Goal: Task Accomplishment & Management: Complete application form

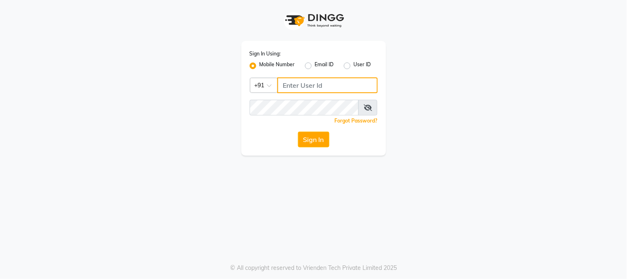
click at [314, 83] on input "Username" at bounding box center [327, 85] width 100 height 16
type input "9513435435"
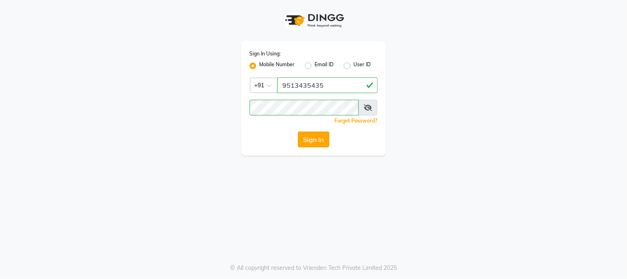
click at [307, 139] on button "Sign In" at bounding box center [313, 139] width 31 height 16
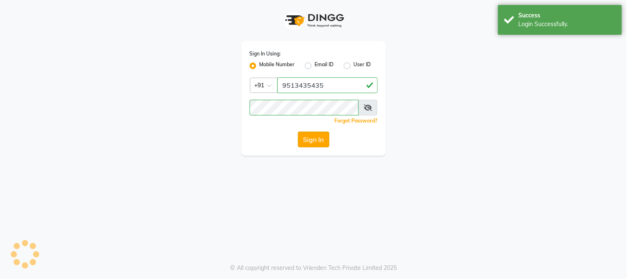
select select "5019"
select select "service"
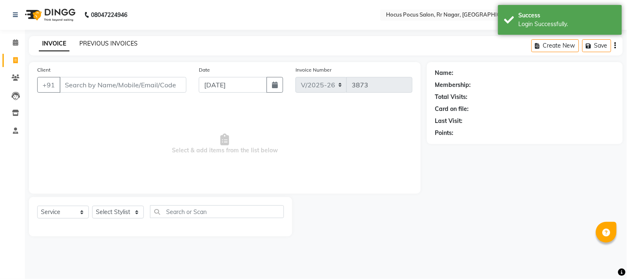
click at [114, 44] on link "PREVIOUS INVOICES" at bounding box center [108, 43] width 58 height 7
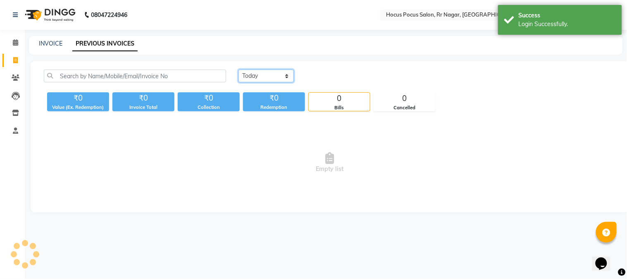
click at [270, 77] on select "Today Yesterday Custom Range" at bounding box center [265, 75] width 55 height 13
select select "yesterday"
click at [238, 69] on select "Today Yesterday Custom Range" at bounding box center [265, 75] width 55 height 13
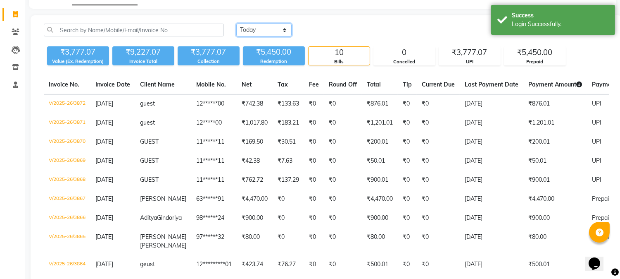
scroll to position [92, 0]
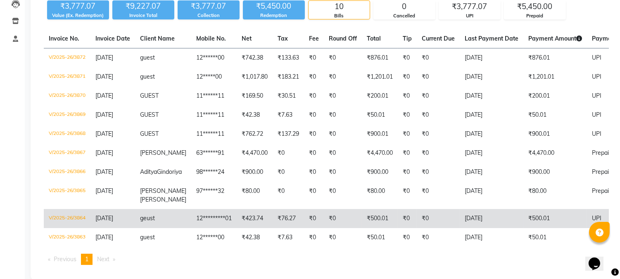
click at [287, 228] on td "₹76.27" at bounding box center [288, 218] width 31 height 19
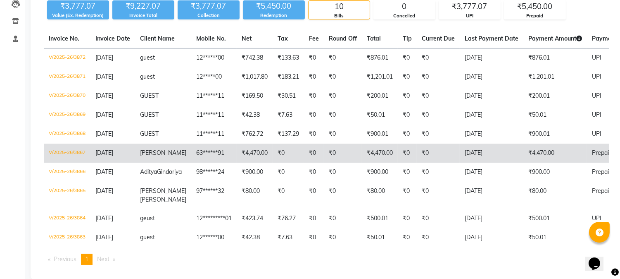
click at [337, 152] on td "₹0" at bounding box center [343, 152] width 38 height 19
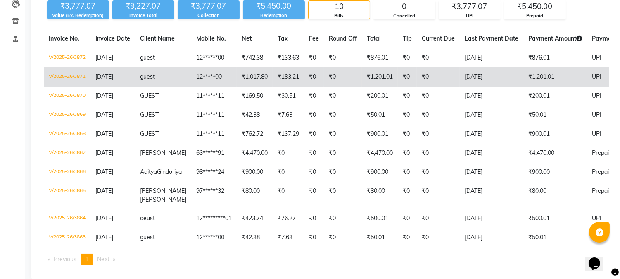
click at [237, 83] on td "₹1,017.80" at bounding box center [255, 76] width 36 height 19
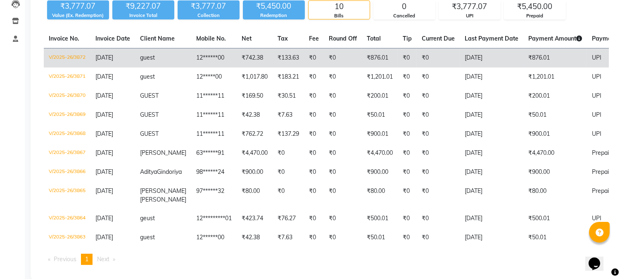
click at [279, 65] on td "₹133.63" at bounding box center [288, 57] width 31 height 19
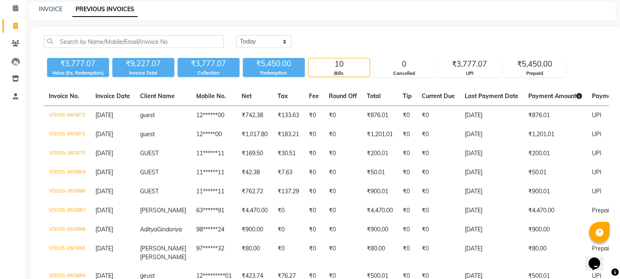
scroll to position [0, 0]
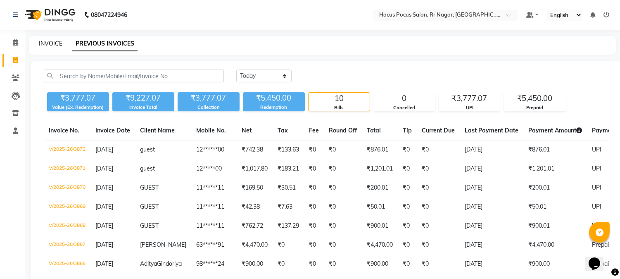
click at [52, 40] on link "INVOICE" at bounding box center [51, 43] width 24 height 7
select select "5019"
select select "service"
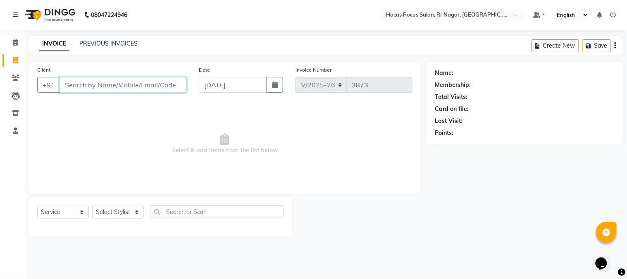
click at [123, 81] on input "Client" at bounding box center [123, 85] width 127 height 16
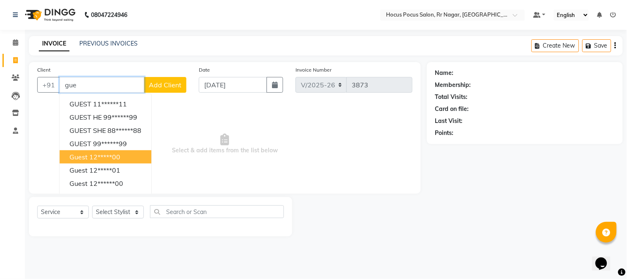
click at [112, 159] on ngb-highlight "12*****00" at bounding box center [104, 156] width 31 height 8
type input "12*****00"
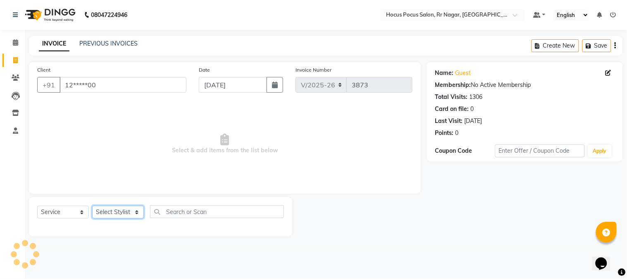
click at [102, 210] on select "Select Stylist Amar Arjun Eliza hocus pocus Kushi Maya Neha Ravi Rithik Salima …" at bounding box center [118, 211] width 52 height 13
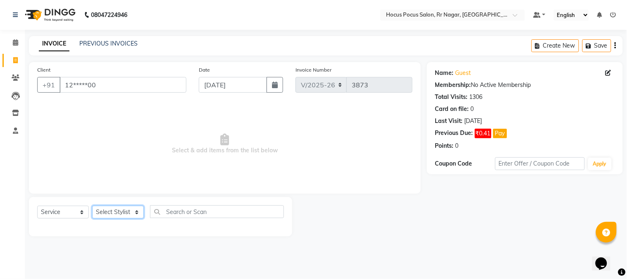
select select "32993"
click at [92, 206] on select "Select Stylist Amar Arjun Eliza hocus pocus Kushi Maya Neha Ravi Rithik Salima …" at bounding box center [118, 211] width 52 height 13
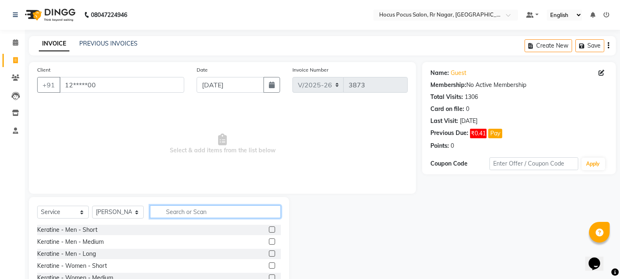
click at [190, 214] on input "text" at bounding box center [215, 211] width 131 height 13
type input "hai"
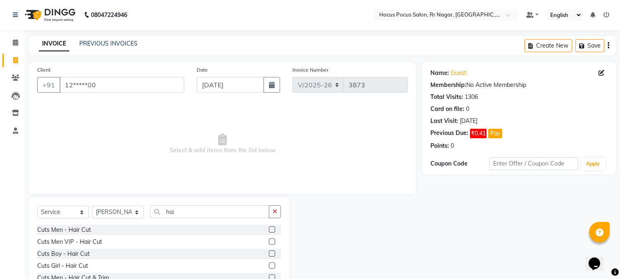
click at [269, 278] on label at bounding box center [272, 277] width 6 height 6
click at [269, 278] on input "checkbox" at bounding box center [271, 277] width 5 height 5
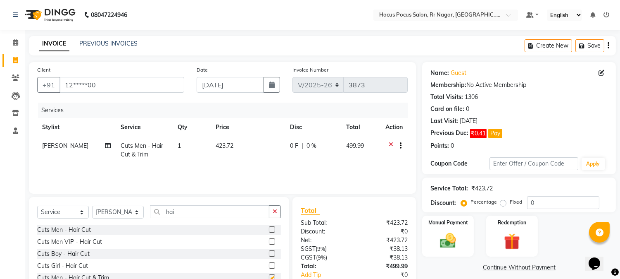
checkbox input "false"
click at [263, 156] on td "423.72" at bounding box center [248, 149] width 74 height 27
select select "32993"
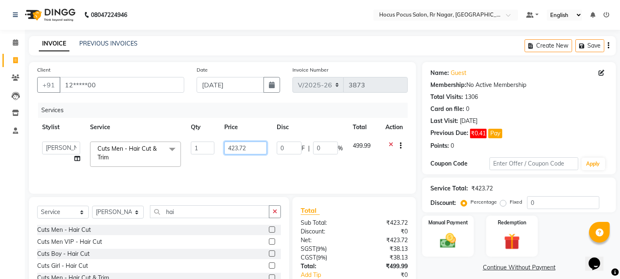
click at [257, 145] on input "423.72" at bounding box center [245, 147] width 43 height 13
type input "423.73"
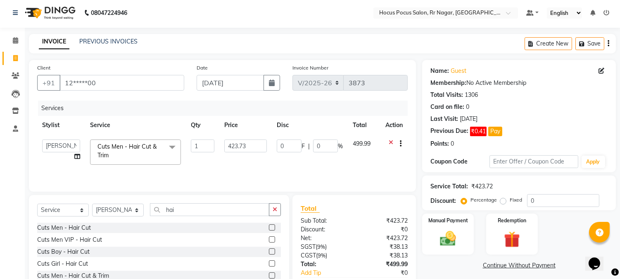
click at [268, 123] on table "Stylist Service Qty Price Disc Total Action Amar Arjun Eliza hocus pocus Kushi …" at bounding box center [222, 143] width 371 height 54
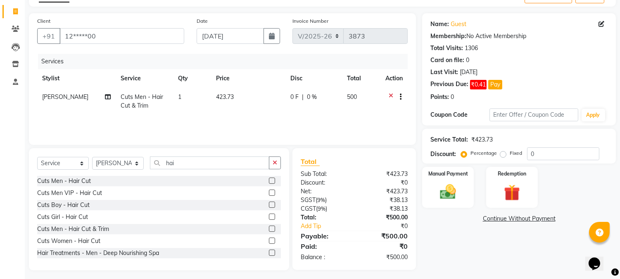
scroll to position [52, 0]
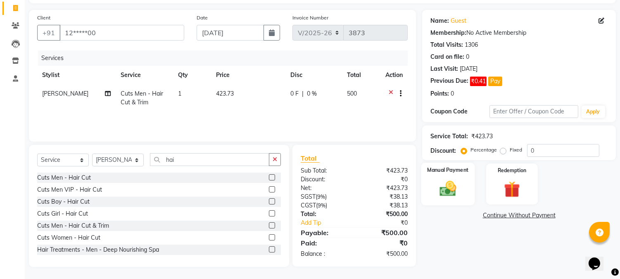
click at [439, 188] on img at bounding box center [448, 188] width 27 height 19
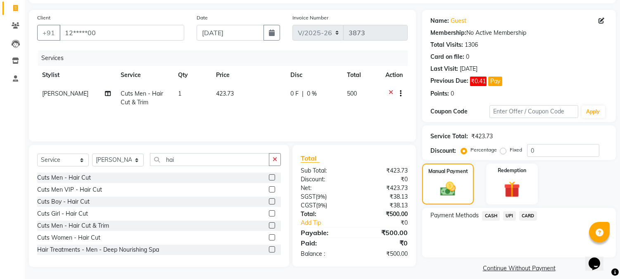
click at [507, 216] on span "UPI" at bounding box center [509, 216] width 13 height 10
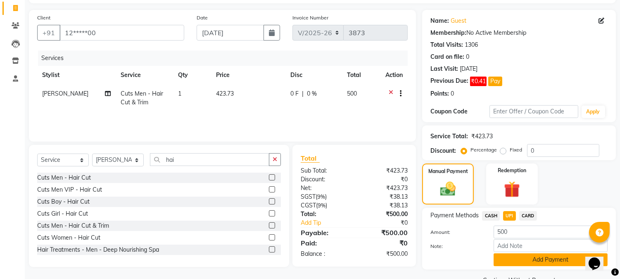
click at [518, 260] on button "Add Payment" at bounding box center [551, 259] width 114 height 13
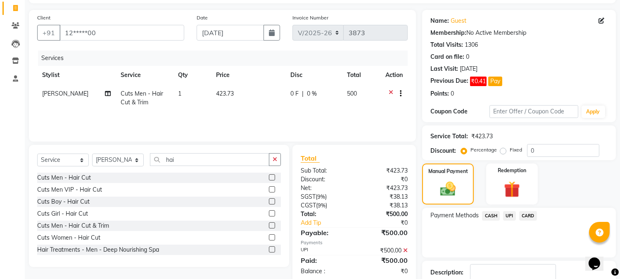
scroll to position [106, 0]
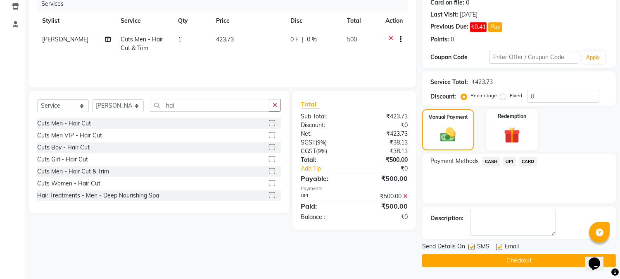
click at [473, 245] on label at bounding box center [472, 246] width 6 height 6
click at [473, 245] on input "checkbox" at bounding box center [471, 246] width 5 height 5
checkbox input "false"
click at [480, 257] on button "Checkout" at bounding box center [519, 260] width 194 height 13
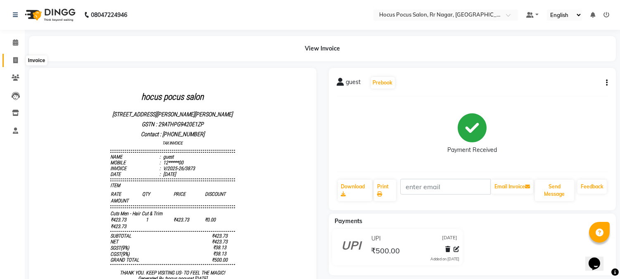
click at [14, 63] on icon at bounding box center [15, 60] width 5 height 6
select select "5019"
select select "service"
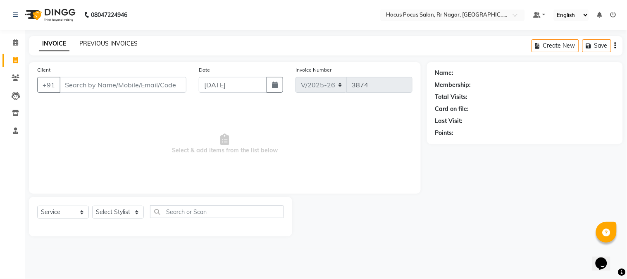
click at [127, 44] on link "PREVIOUS INVOICES" at bounding box center [108, 43] width 58 height 7
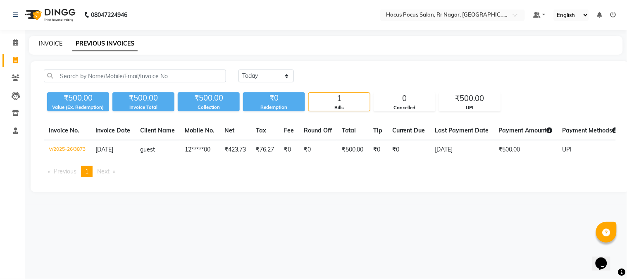
click at [49, 44] on link "INVOICE" at bounding box center [51, 43] width 24 height 7
select select "5019"
select select "service"
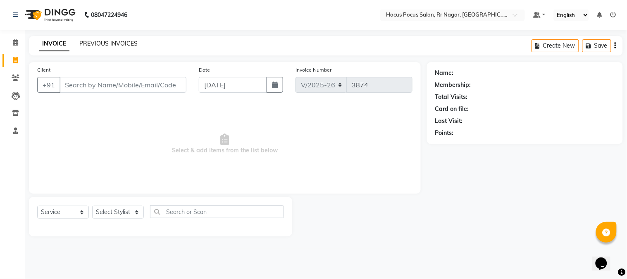
click at [108, 41] on link "PREVIOUS INVOICES" at bounding box center [108, 43] width 58 height 7
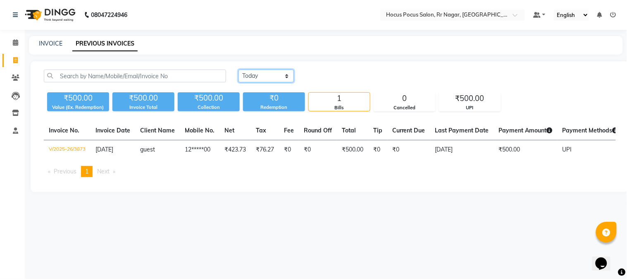
click at [262, 74] on select "Today Yesterday Custom Range" at bounding box center [265, 75] width 55 height 13
select select "range"
click at [238, 69] on select "Today Yesterday Custom Range" at bounding box center [265, 75] width 55 height 13
click at [326, 77] on input "[DATE]" at bounding box center [334, 76] width 58 height 12
select select "9"
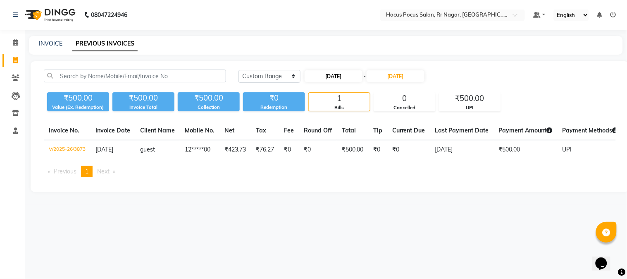
select select "2025"
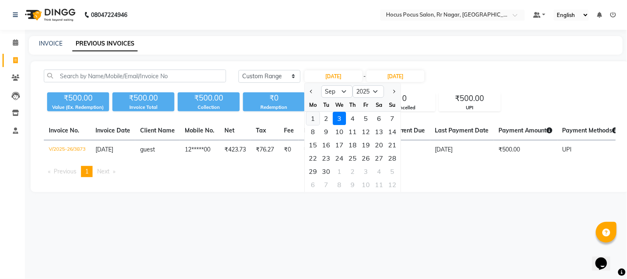
click at [313, 118] on div "1" at bounding box center [313, 118] width 13 height 13
type input "[DATE]"
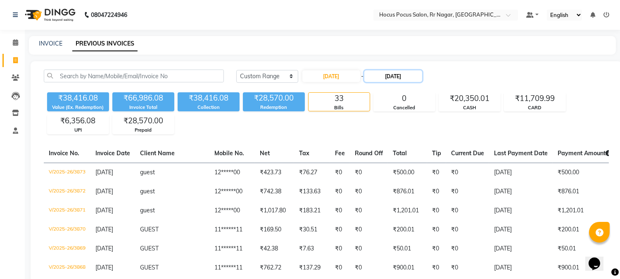
click at [385, 75] on input "[DATE]" at bounding box center [393, 76] width 58 height 12
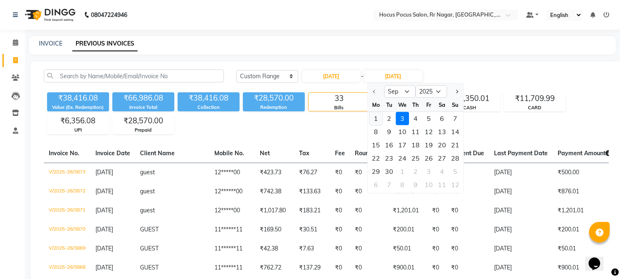
click at [374, 117] on div "1" at bounding box center [375, 118] width 13 height 13
type input "[DATE]"
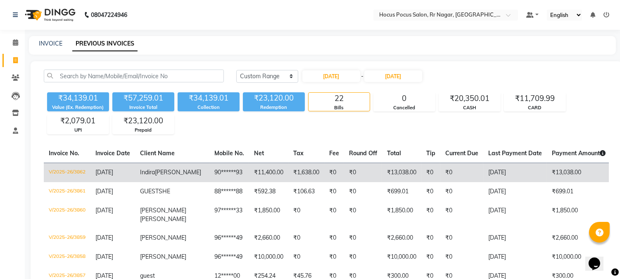
click at [288, 176] on td "₹1,638.00" at bounding box center [306, 171] width 36 height 19
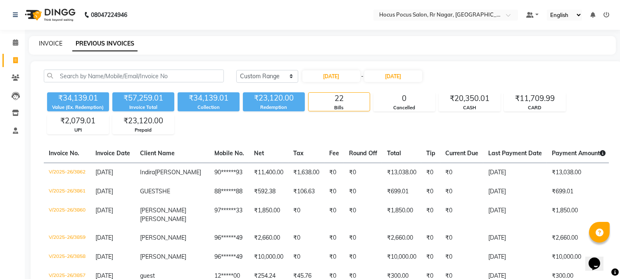
click at [53, 43] on link "INVOICE" at bounding box center [51, 43] width 24 height 7
select select "5019"
select select "service"
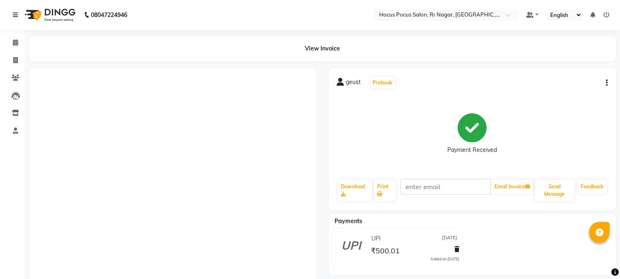
click at [606, 83] on icon "button" at bounding box center [607, 83] width 2 height 0
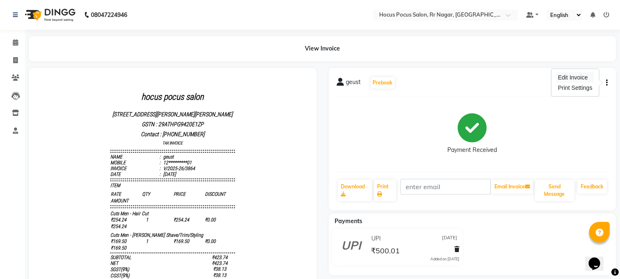
click at [588, 79] on div "Edit Invoice" at bounding box center [576, 77] width 38 height 10
select select "service"
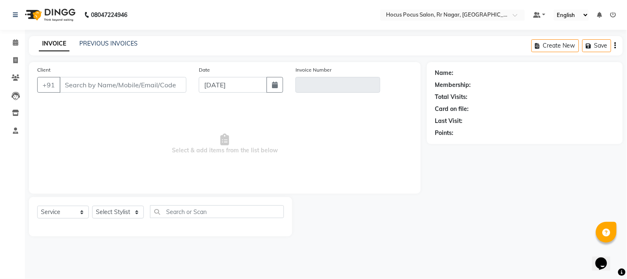
type input "12*********01"
type input "V/2025-26/3864"
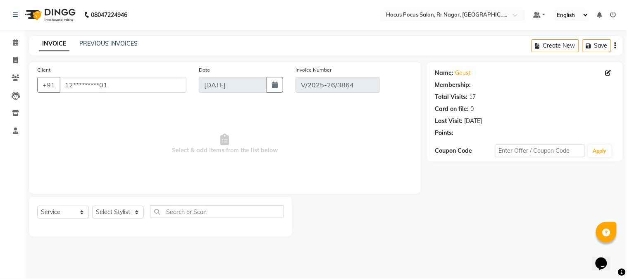
type input "[DATE]"
select select "select"
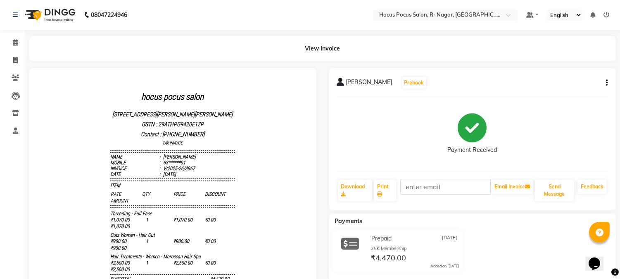
click at [606, 83] on icon "button" at bounding box center [607, 83] width 2 height 0
click at [584, 77] on div "Edit Invoice" at bounding box center [576, 77] width 38 height 10
select select "service"
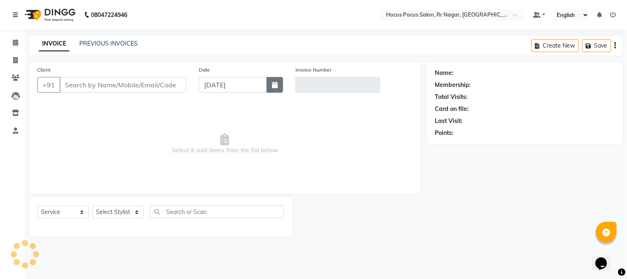
type input "63******91"
type input "V/2025-26/3867"
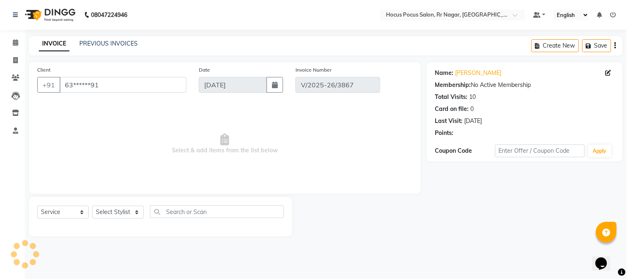
type input "[DATE]"
select select "select"
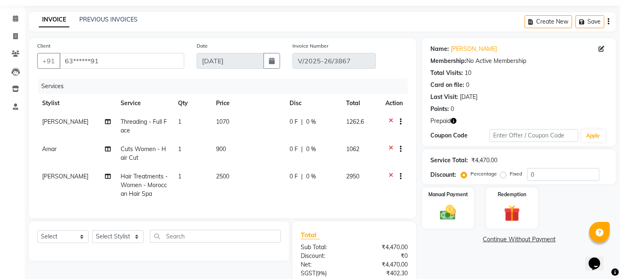
scroll to position [46, 0]
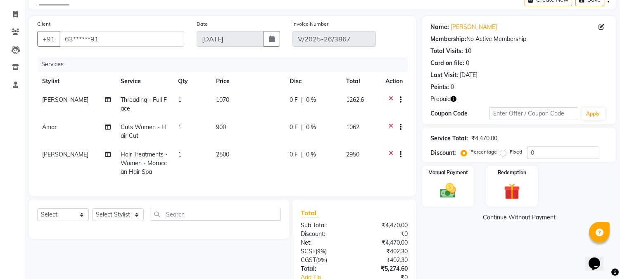
click at [452, 98] on icon "button" at bounding box center [454, 99] width 6 height 6
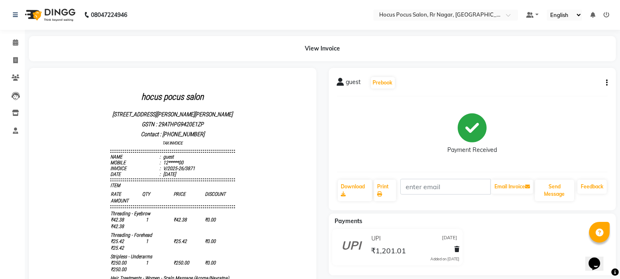
click at [605, 85] on button "button" at bounding box center [605, 83] width 5 height 9
click at [582, 79] on div "Edit Invoice" at bounding box center [576, 77] width 38 height 10
select select "service"
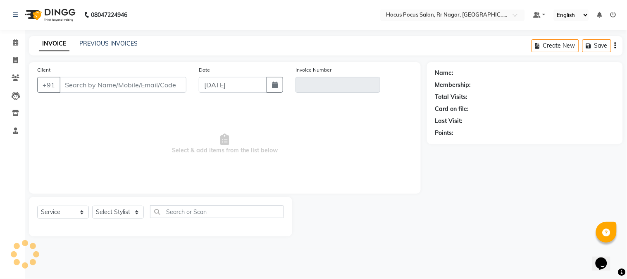
type input "12*****00"
type input "V/2025-26/3871"
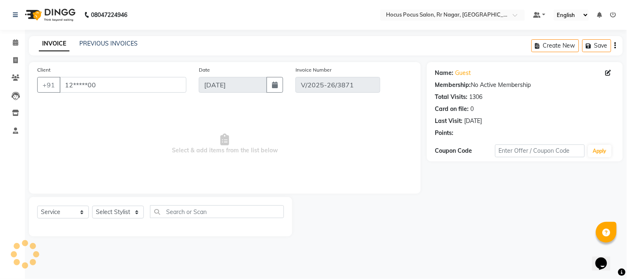
type input "[DATE]"
select select "select"
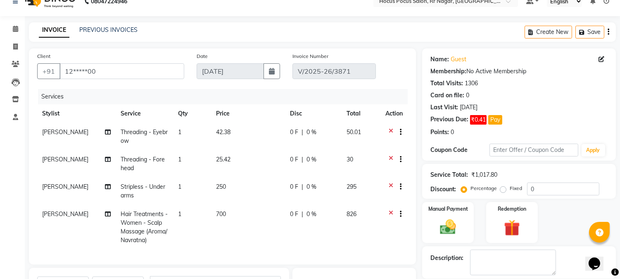
scroll to position [46, 0]
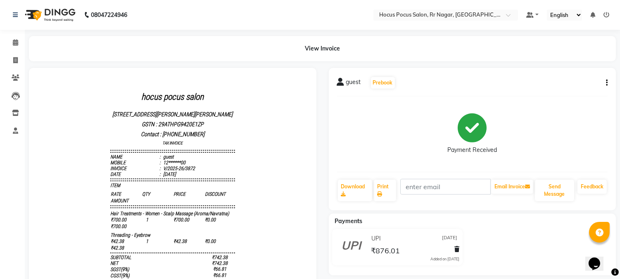
click at [605, 83] on button "button" at bounding box center [605, 83] width 5 height 9
click at [581, 77] on div "Edit Invoice" at bounding box center [576, 77] width 38 height 10
select select "service"
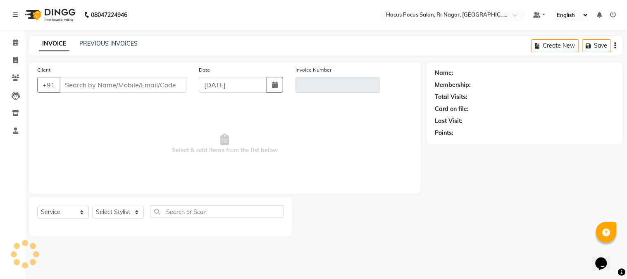
type input "12******00"
type input "V/2025-26/3872"
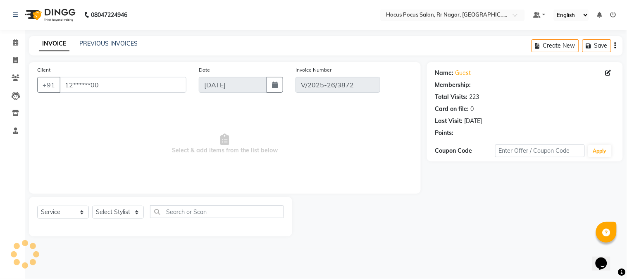
type input "02-09-2025"
select select "select"
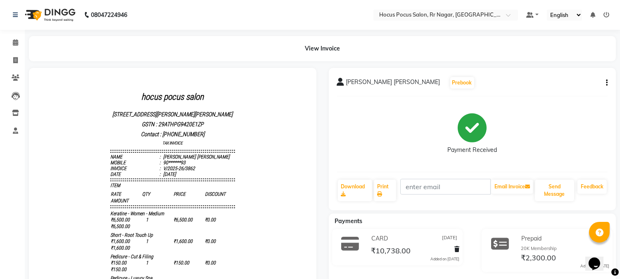
click at [604, 81] on button "button" at bounding box center [605, 83] width 5 height 9
click at [571, 79] on div "Edit Invoice" at bounding box center [576, 77] width 38 height 10
select select "service"
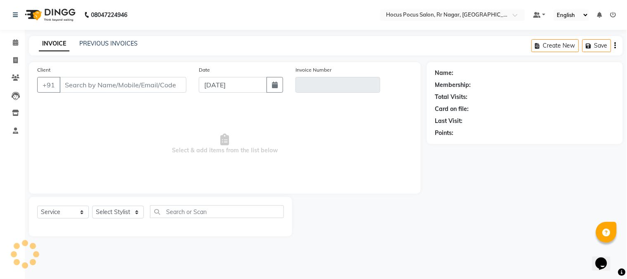
type input "90******93"
type input "V/2025-26/3862"
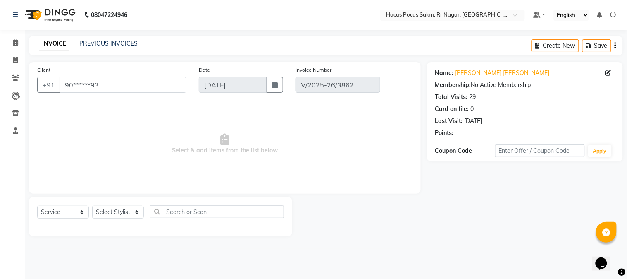
type input "[DATE]"
select select "select"
